Goal: Task Accomplishment & Management: Use online tool/utility

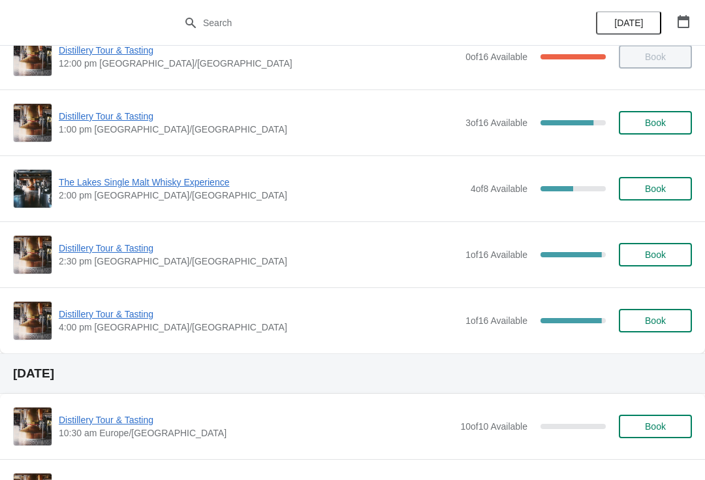
scroll to position [227, 0]
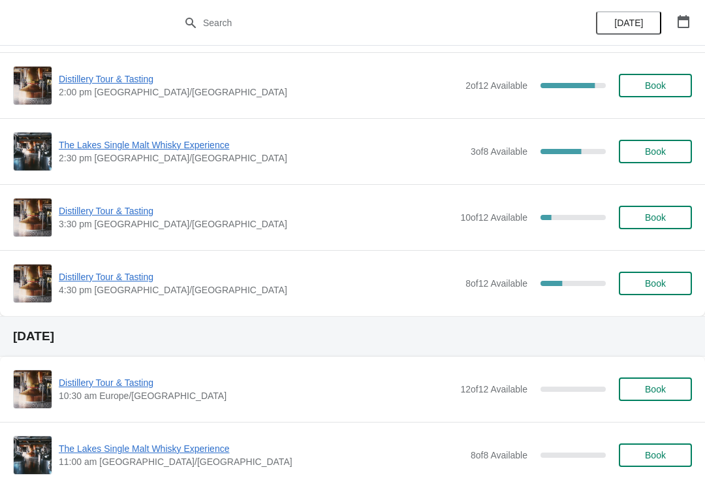
scroll to position [1138, 0]
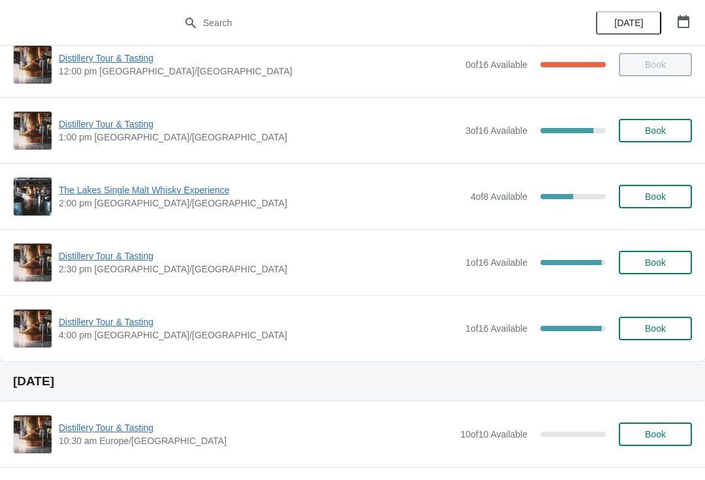
scroll to position [219, 0]
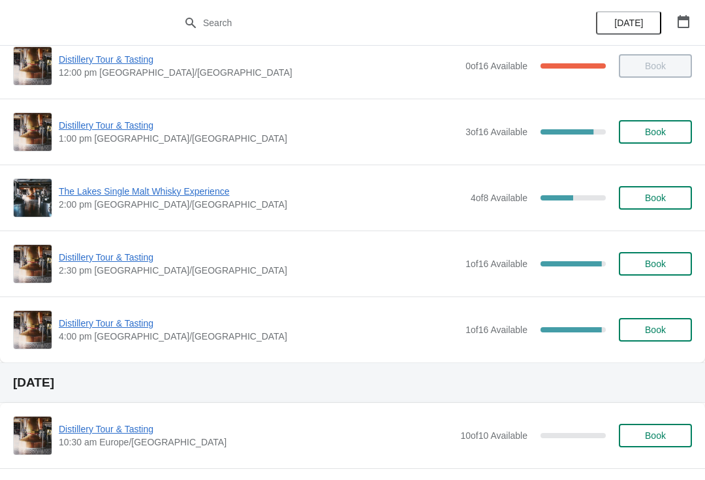
click at [127, 189] on span "The Lakes Single Malt Whisky Experience" at bounding box center [262, 191] width 406 height 13
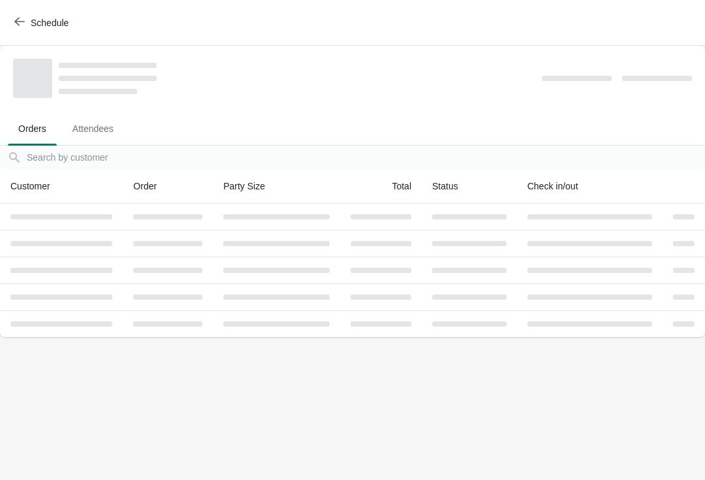
scroll to position [0, 0]
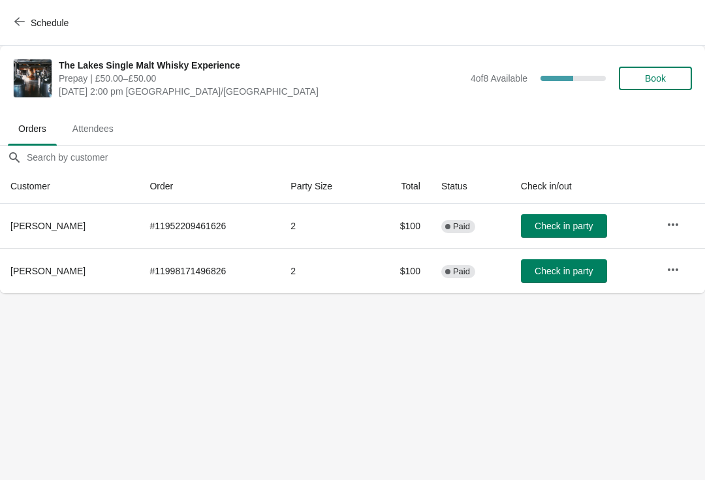
click at [536, 266] on span "Check in party" at bounding box center [564, 271] width 58 height 10
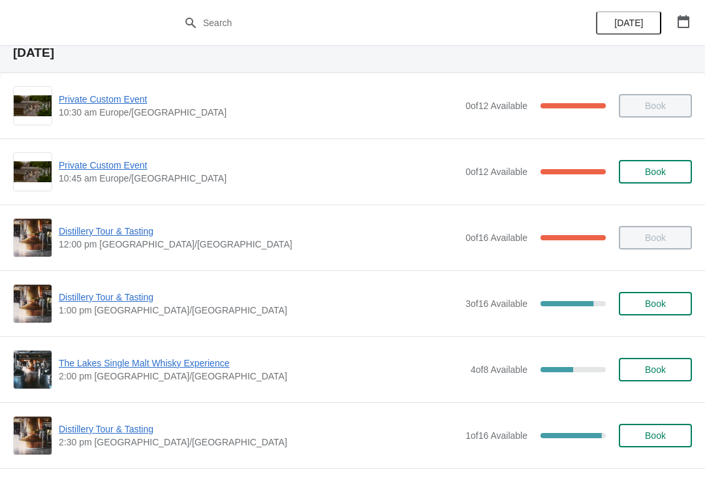
scroll to position [46, 0]
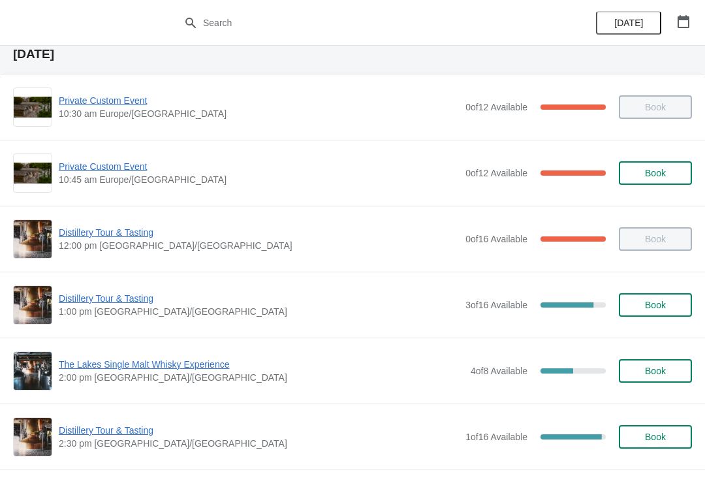
click at [204, 368] on span "The Lakes Single Malt Whisky Experience" at bounding box center [262, 364] width 406 height 13
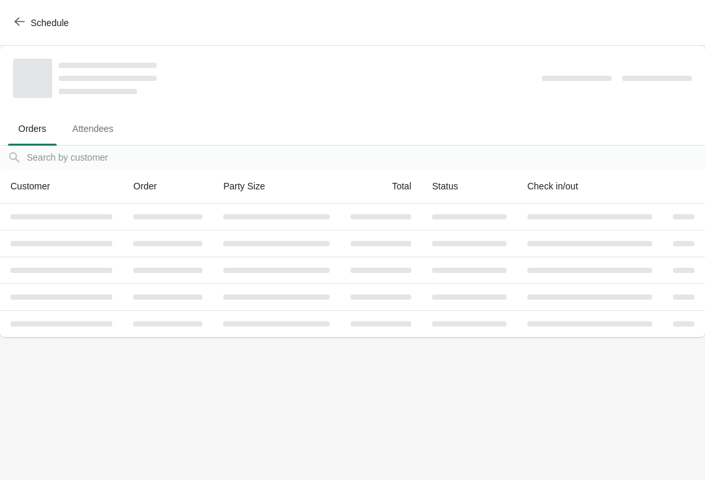
scroll to position [0, 0]
